Goal: Transaction & Acquisition: Download file/media

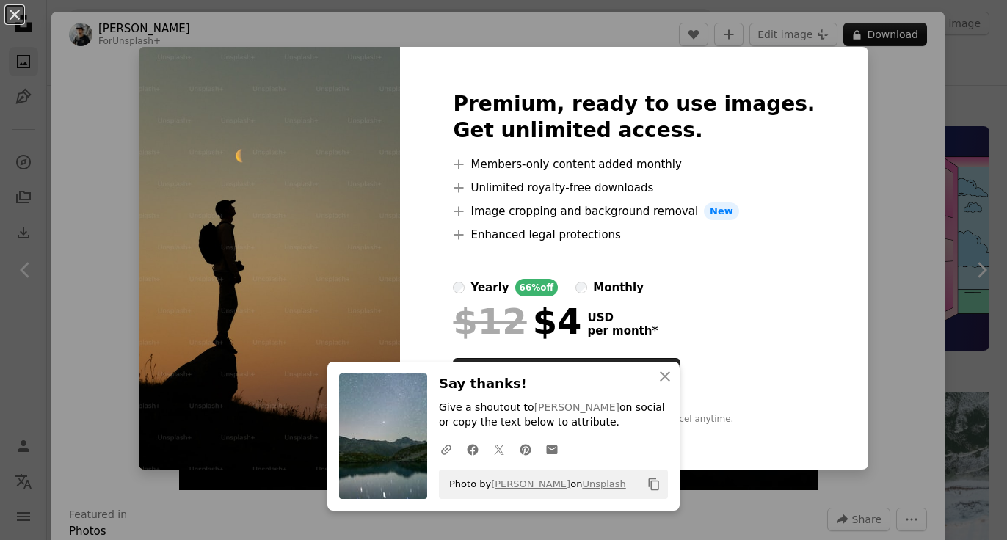
scroll to position [587, 0]
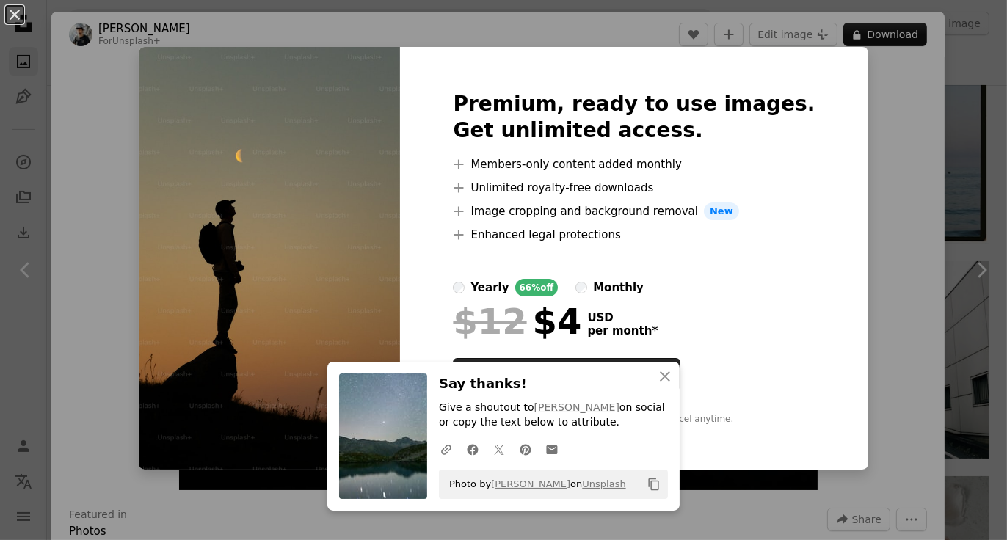
click at [949, 84] on div "An X shape An X shape Close Say thanks! Give a shoutout to [PERSON_NAME] on soc…" at bounding box center [503, 270] width 1007 height 540
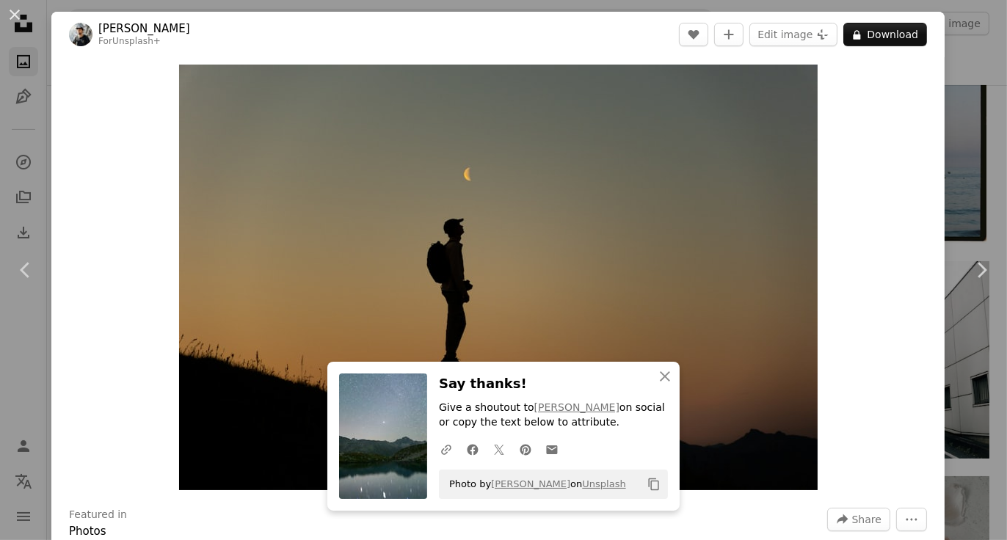
click at [955, 35] on div "An X shape Chevron left Chevron right Have an idea? A website makes it real. St…" at bounding box center [503, 270] width 1007 height 540
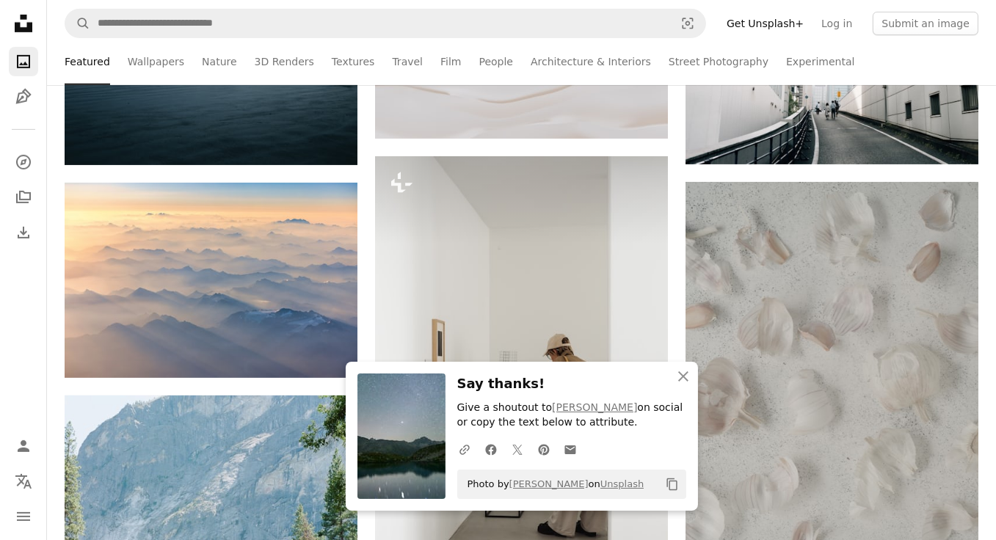
scroll to position [880, 0]
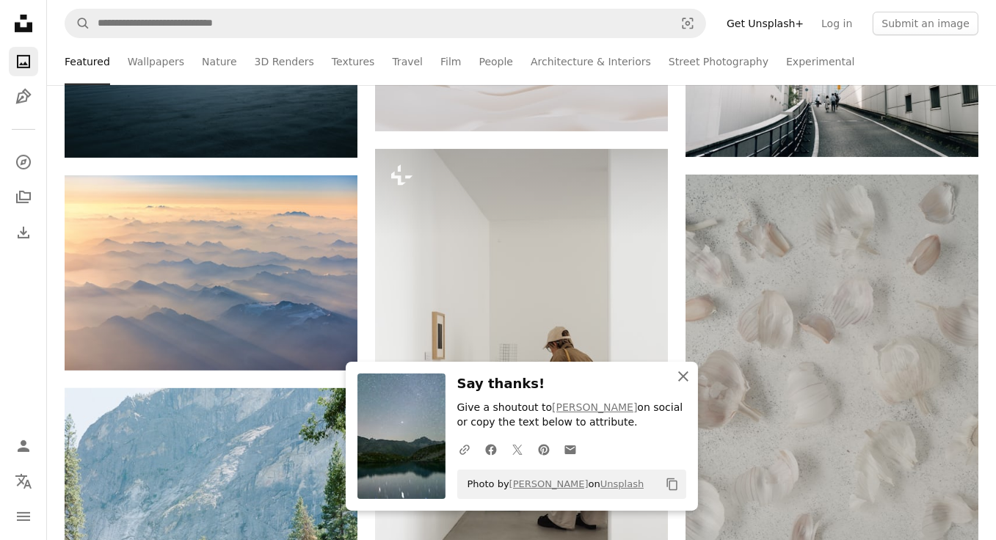
click at [682, 381] on icon "An X shape" at bounding box center [683, 377] width 18 height 18
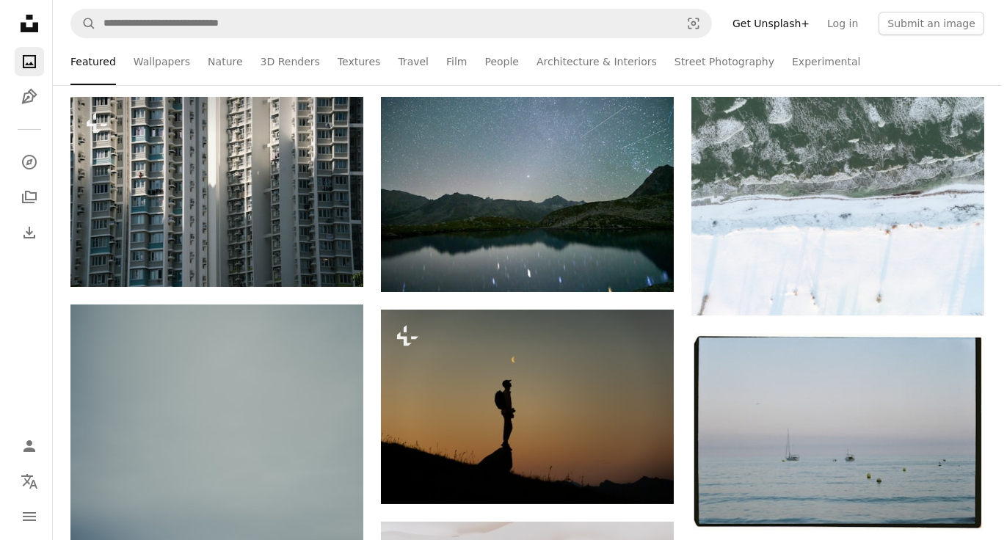
scroll to position [293, 0]
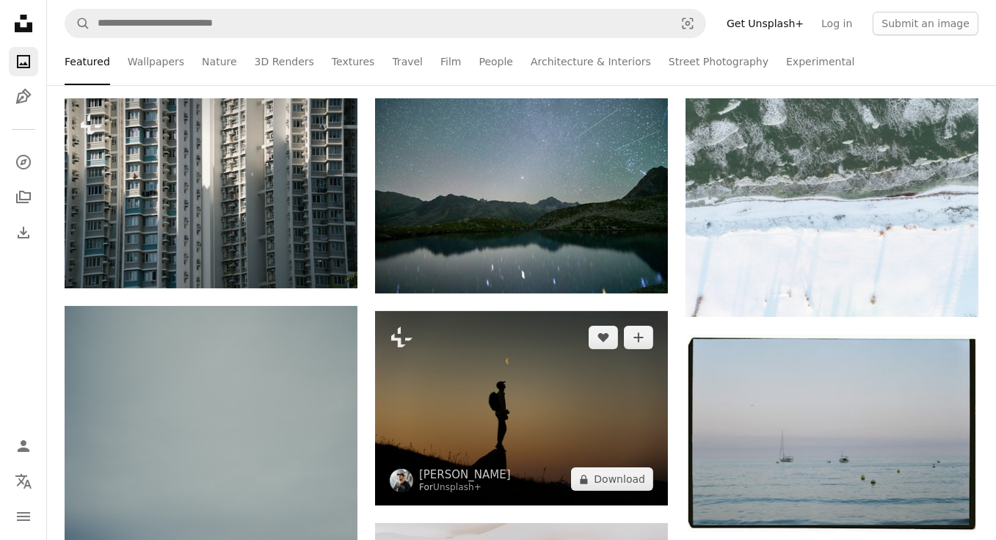
click at [521, 376] on img at bounding box center [521, 408] width 293 height 195
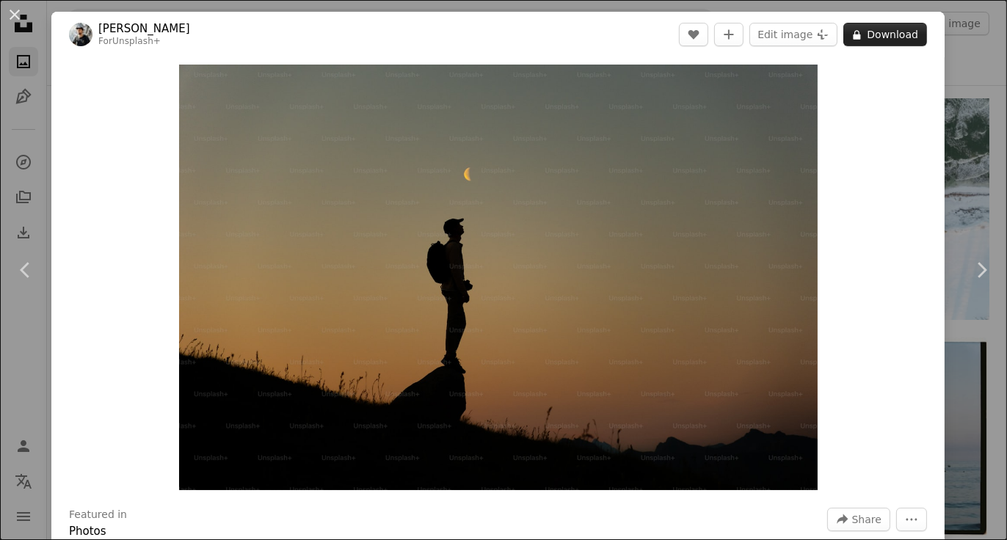
click at [883, 32] on button "A lock Download" at bounding box center [885, 34] width 84 height 23
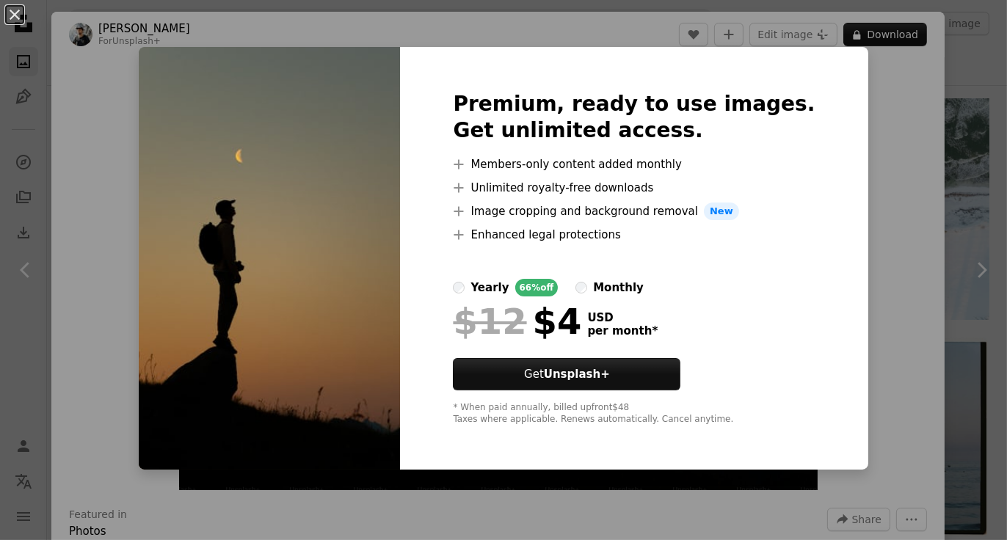
click at [864, 189] on div "An X shape Premium, ready to use images. Get unlimited access. A plus sign Memb…" at bounding box center [503, 270] width 1007 height 540
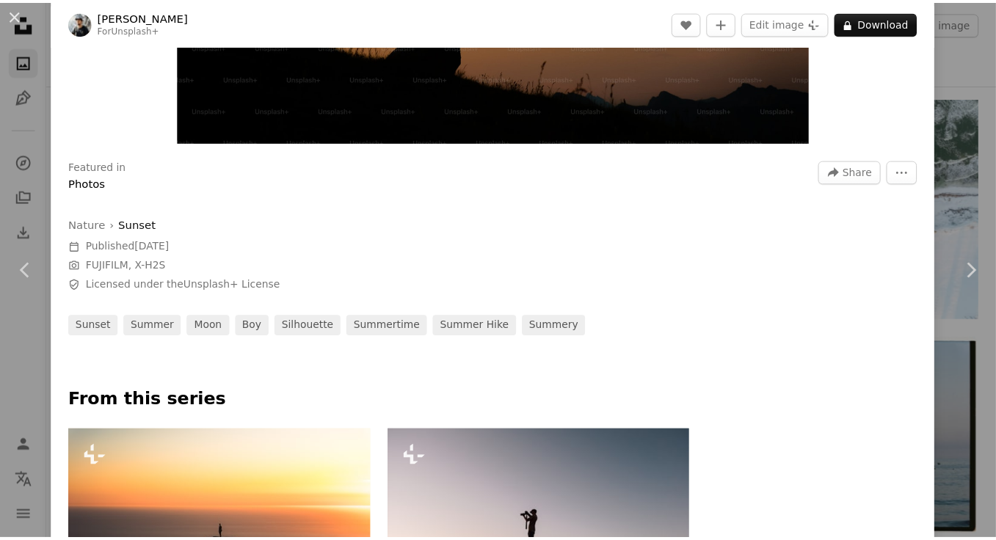
scroll to position [220, 0]
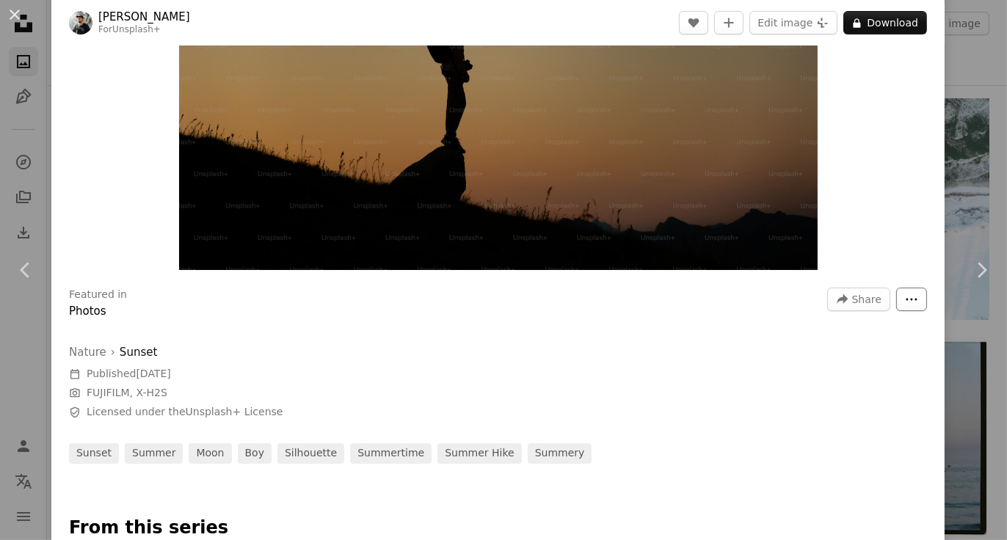
click at [897, 308] on button "More Actions" at bounding box center [911, 299] width 31 height 23
click at [915, 134] on dialog "An X shape Chevron left Chevron right [PERSON_NAME] For Unsplash+ A heart A plu…" at bounding box center [503, 270] width 1007 height 540
click at [945, 125] on div "An X shape Chevron left Chevron right [PERSON_NAME] For Unsplash+ A heart A plu…" at bounding box center [503, 270] width 1007 height 540
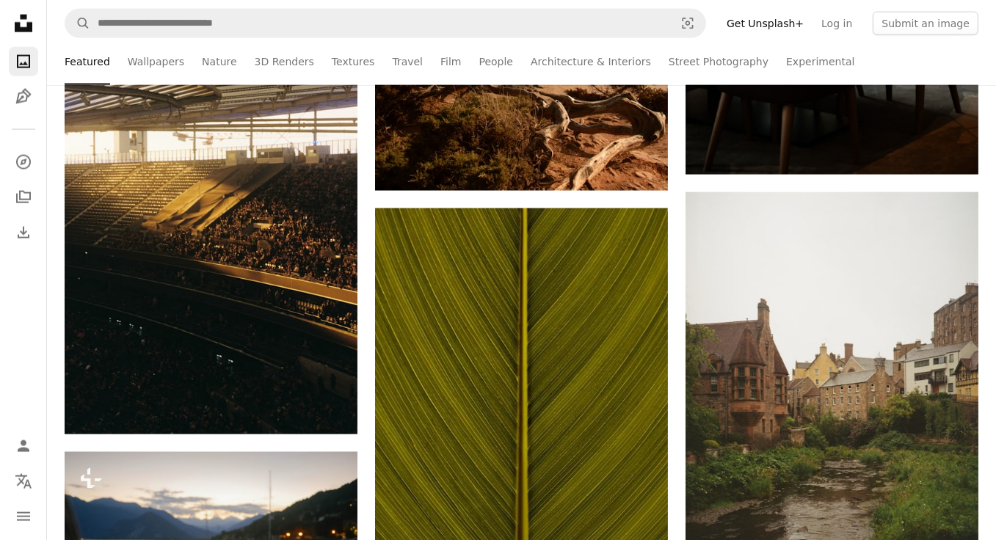
scroll to position [2861, 0]
